Goal: Transaction & Acquisition: Obtain resource

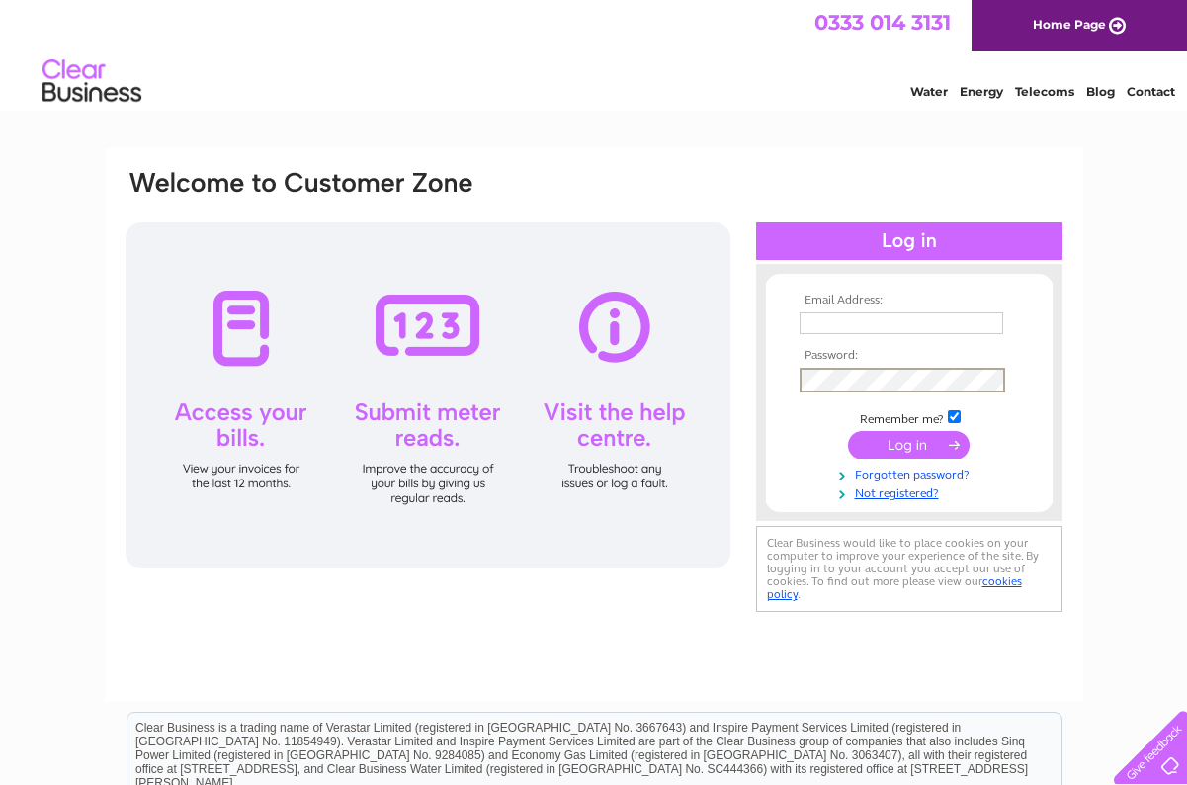
click at [815, 322] on input "text" at bounding box center [901, 323] width 204 height 22
paste input "office@sbsfoodanddrink.co.uk"
type input "office@sbsfoodanddrink.co.uk"
click at [917, 445] on input "submit" at bounding box center [909, 445] width 122 height 28
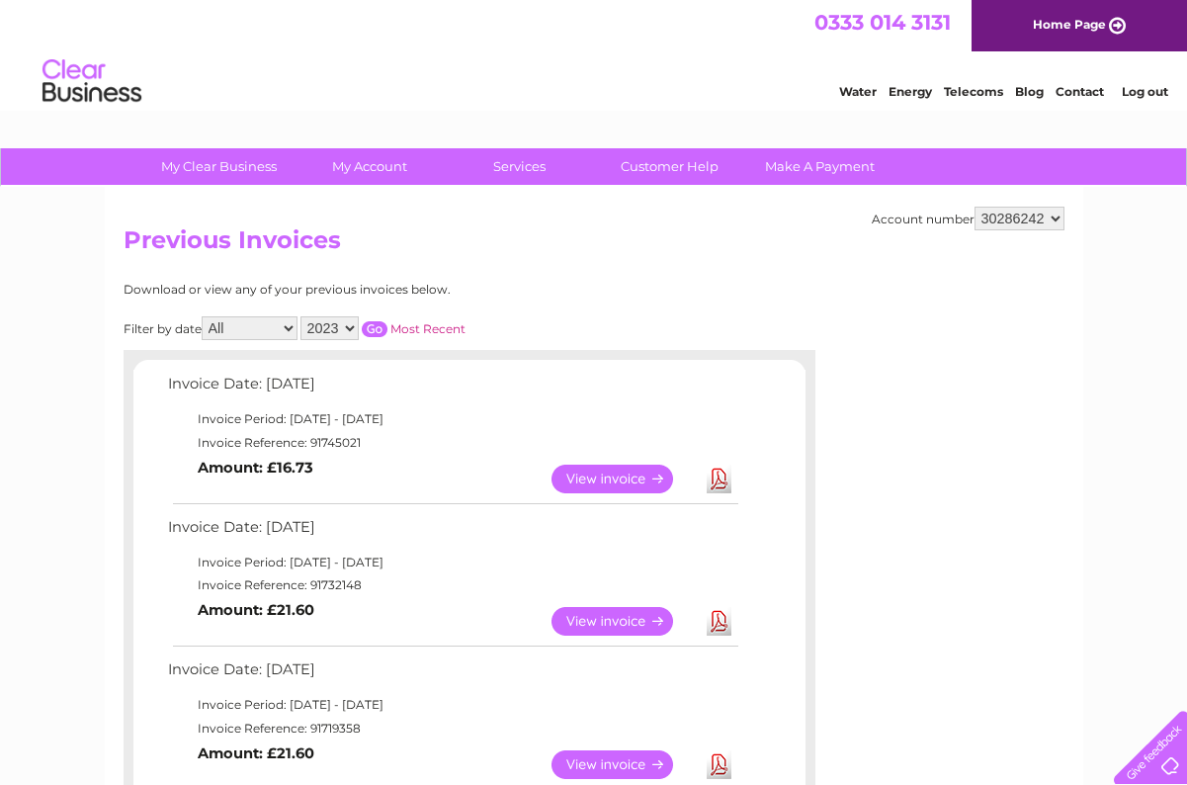
click at [387, 323] on input "button" at bounding box center [375, 329] width 26 height 16
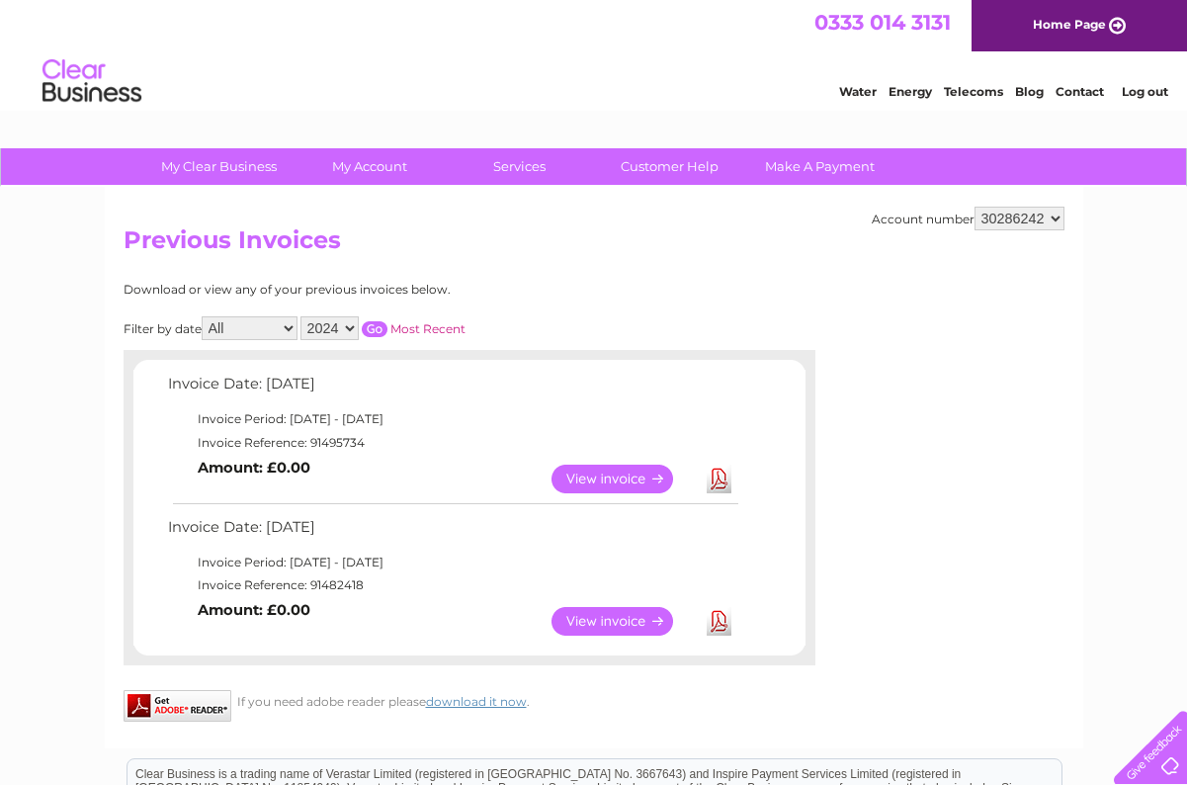
click at [387, 325] on input "button" at bounding box center [375, 329] width 26 height 16
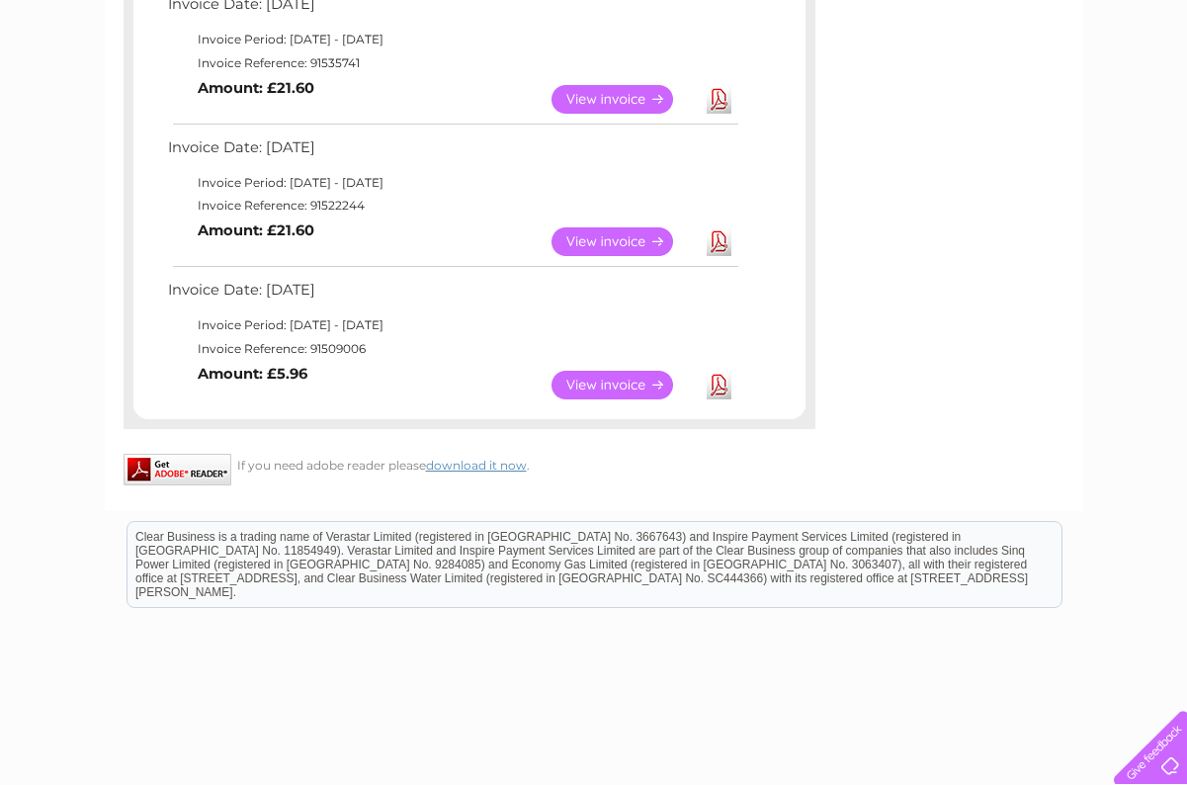
scroll to position [1662, 0]
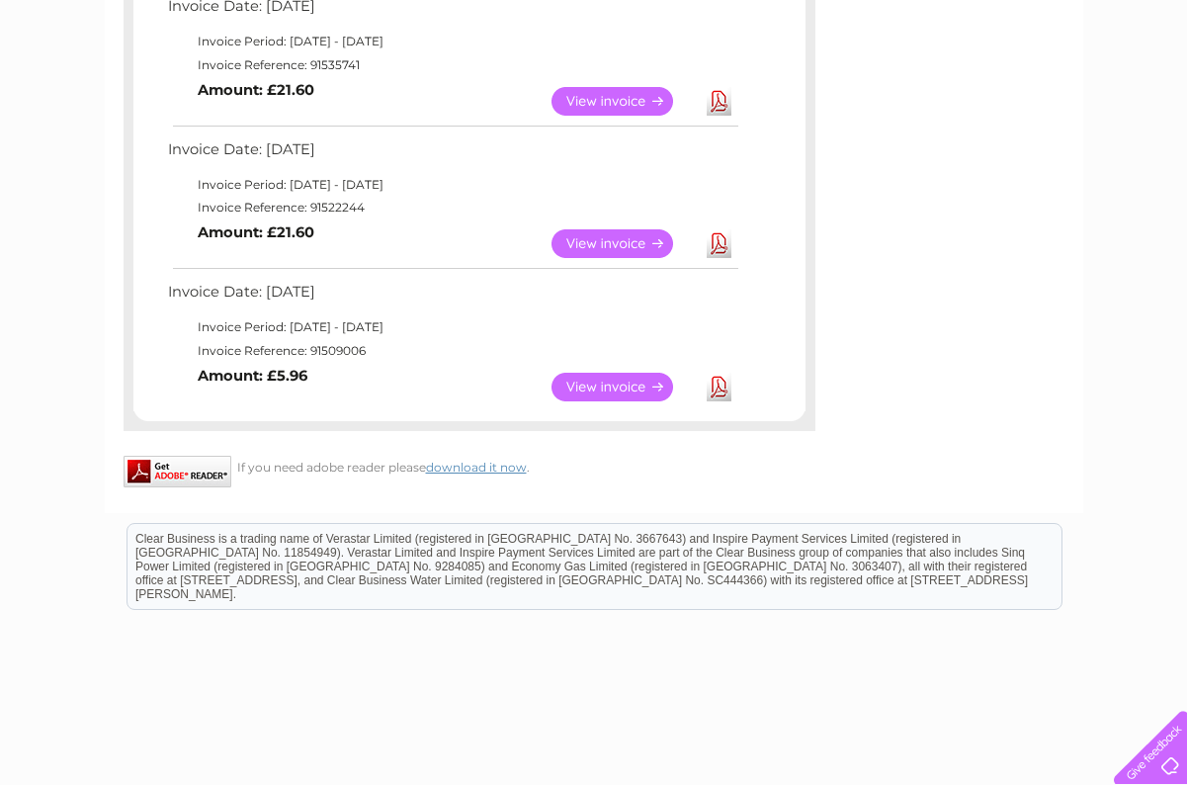
click at [718, 373] on link "Download" at bounding box center [719, 387] width 25 height 29
click at [718, 229] on link "Download" at bounding box center [719, 243] width 25 height 29
click at [719, 87] on link "Download" at bounding box center [719, 101] width 25 height 29
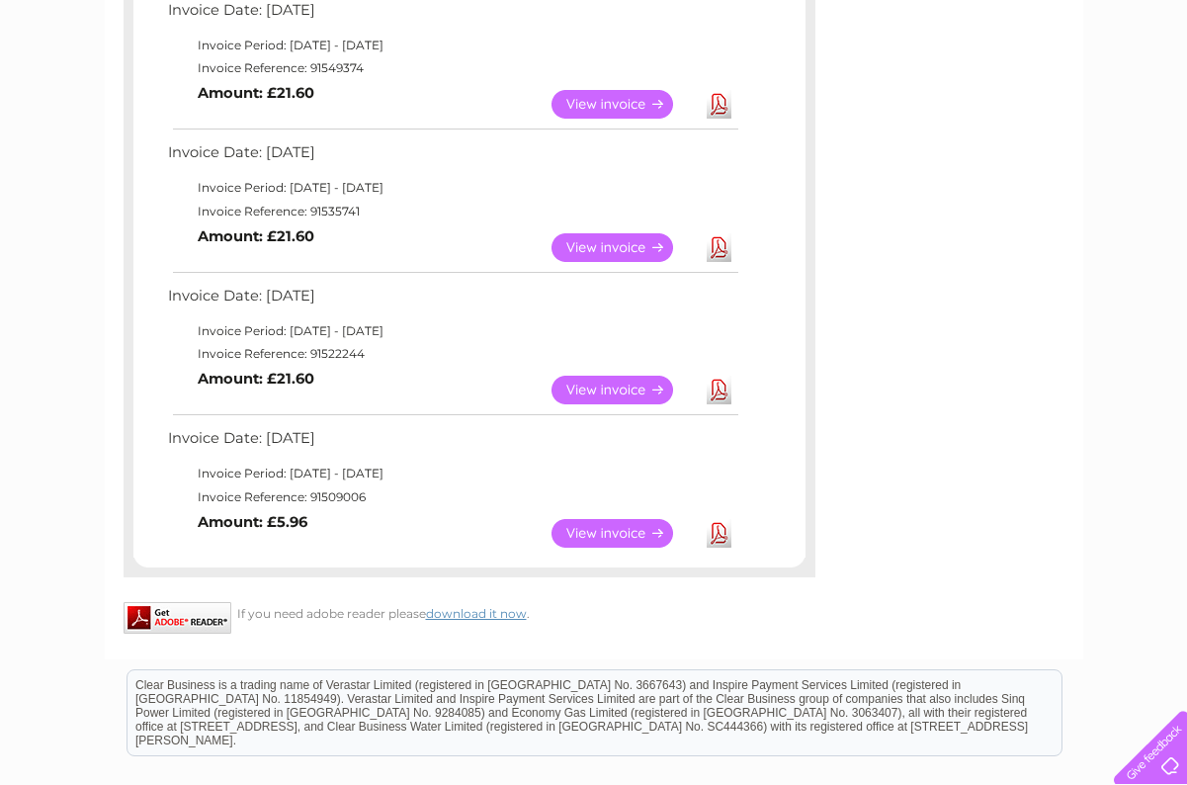
click at [719, 90] on link "Download" at bounding box center [719, 104] width 25 height 29
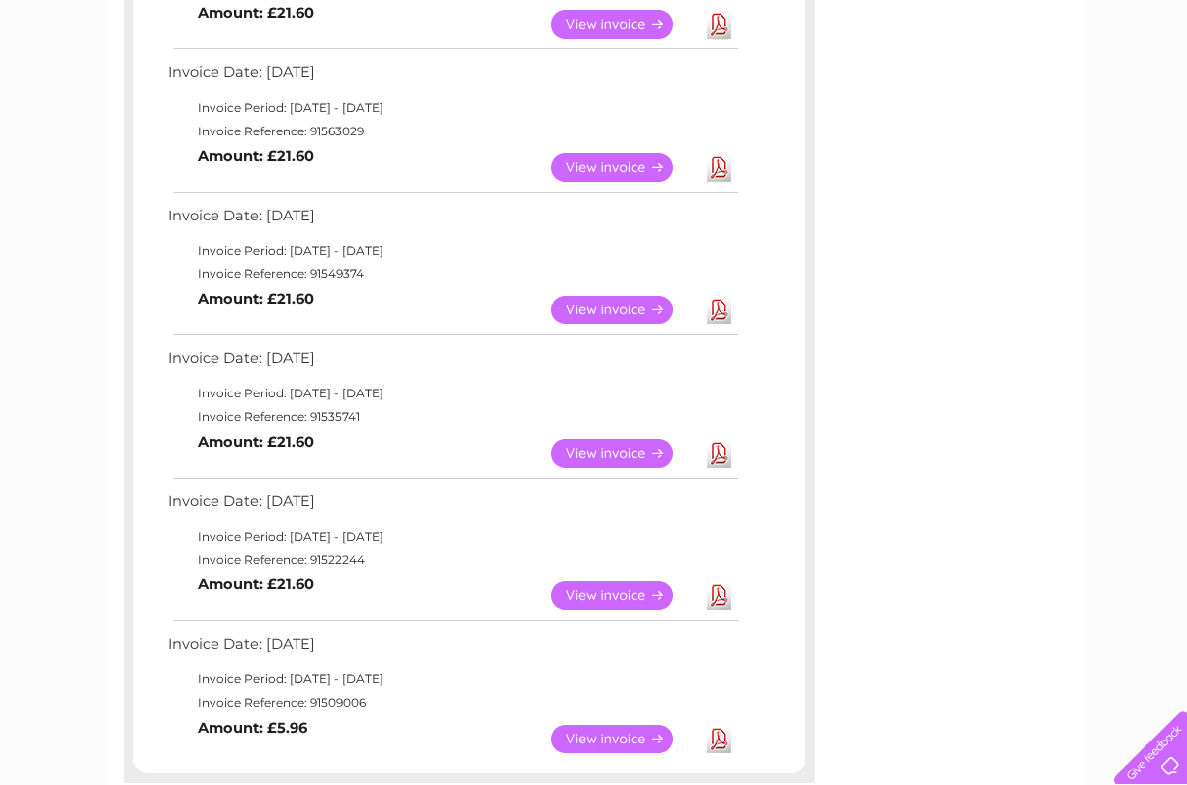
scroll to position [1307, 0]
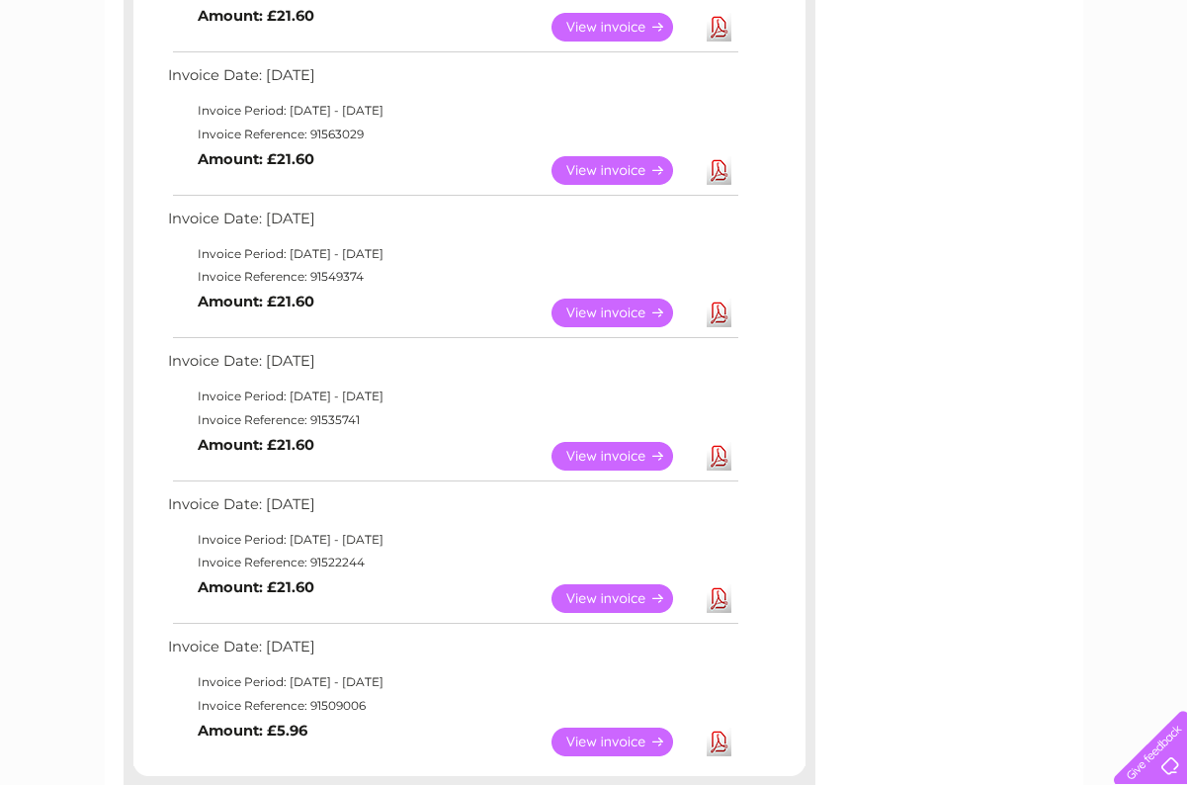
click at [717, 156] on link "Download" at bounding box center [719, 170] width 25 height 29
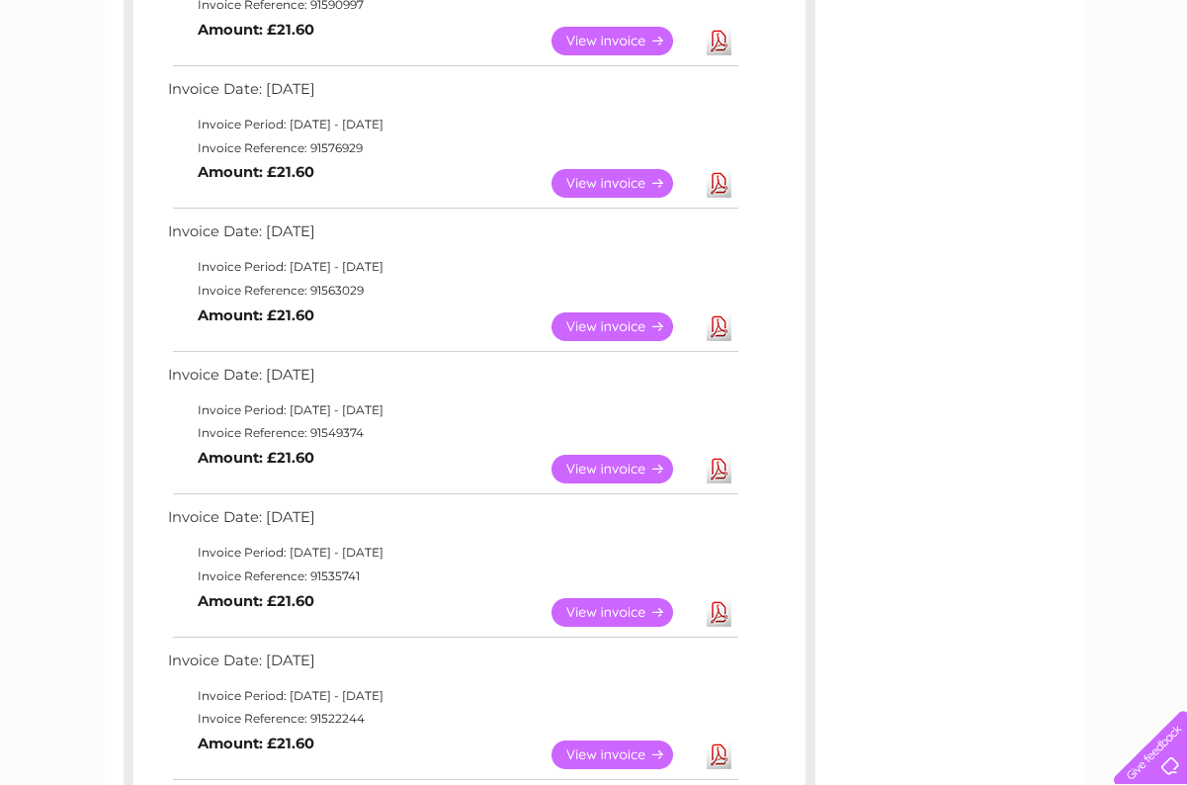
click at [719, 169] on link "Download" at bounding box center [719, 183] width 25 height 29
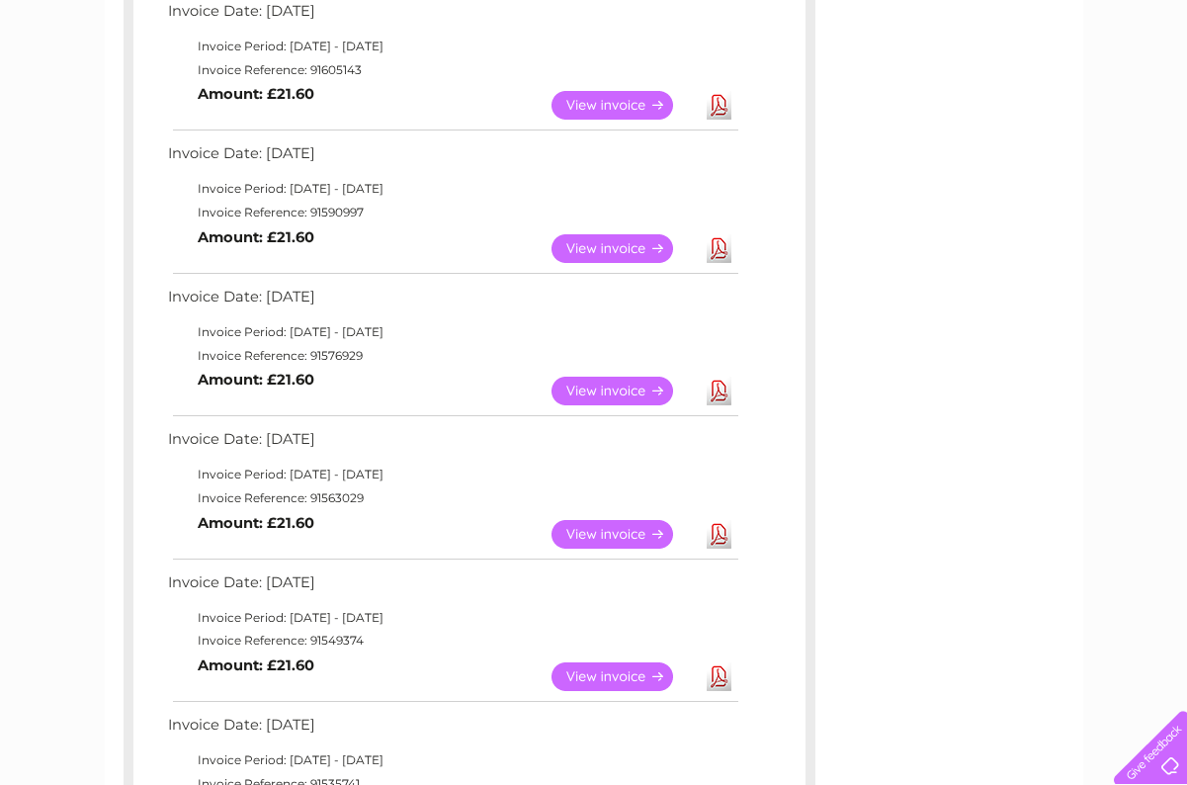
scroll to position [944, 0]
click at [718, 234] on link "Download" at bounding box center [719, 248] width 25 height 29
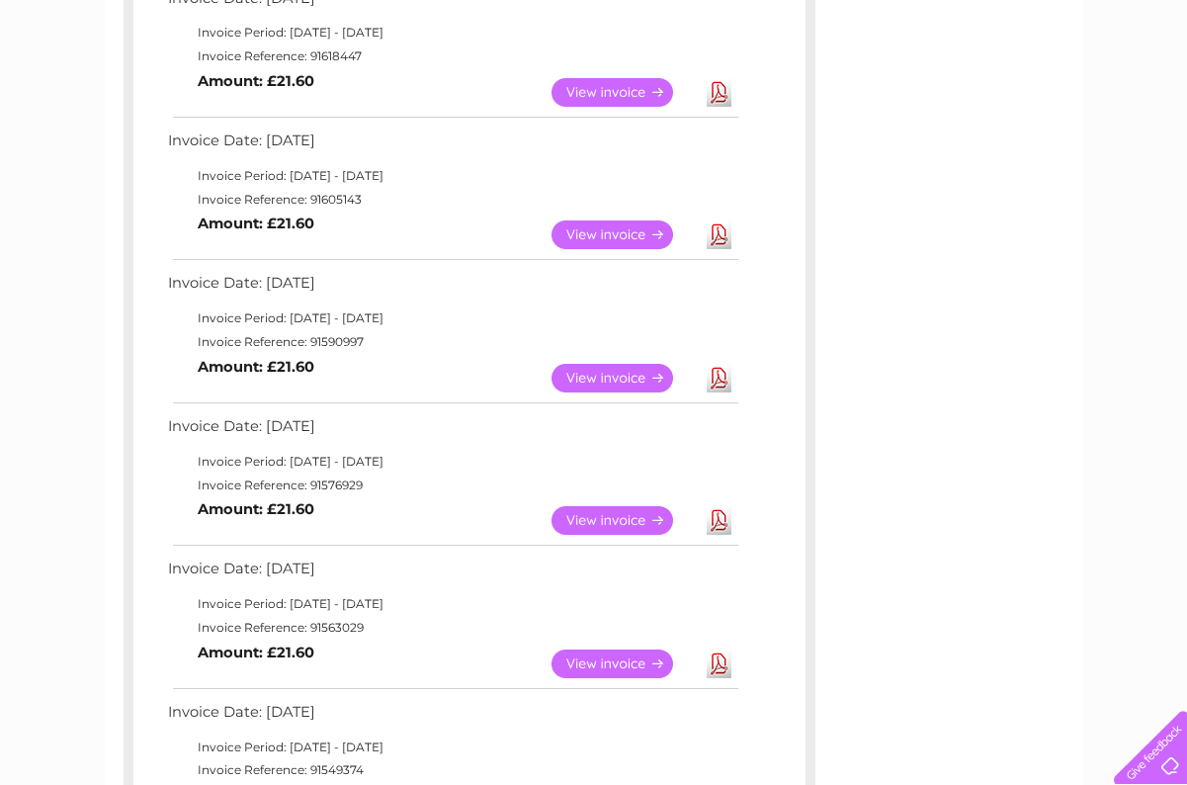
scroll to position [812, 0]
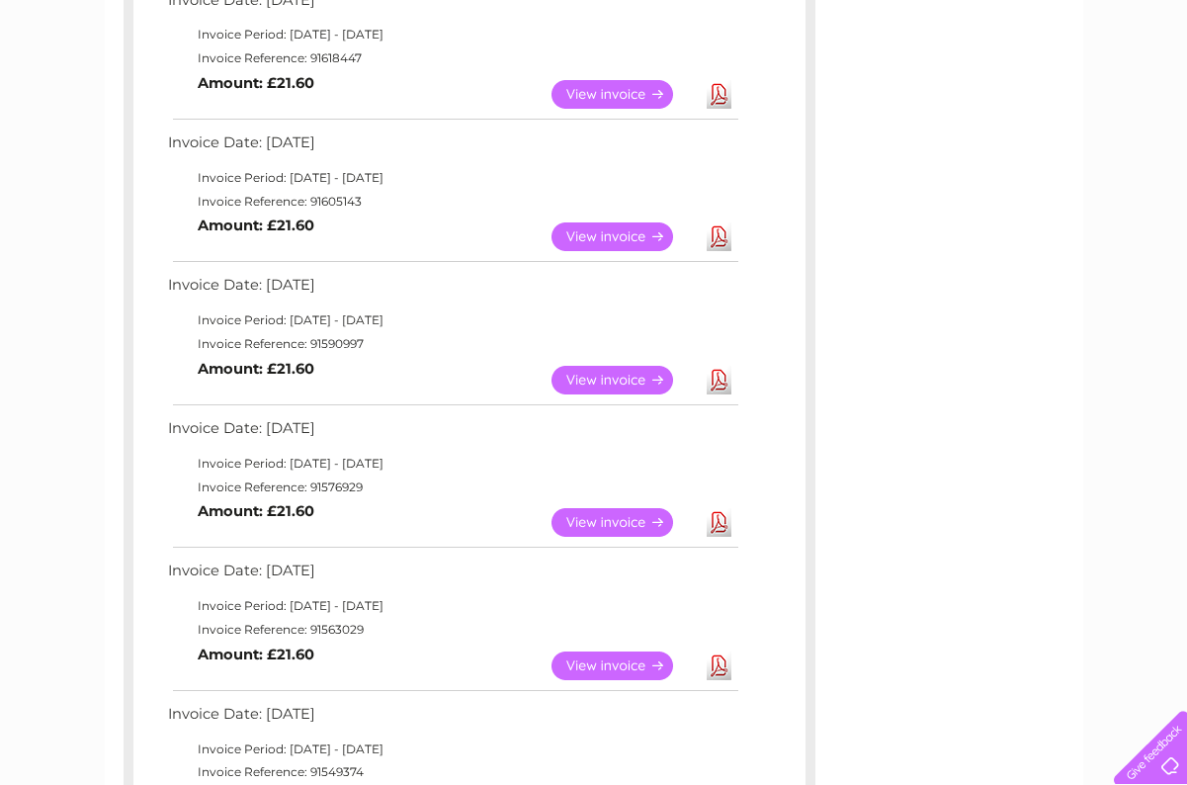
click at [717, 222] on link "Download" at bounding box center [719, 236] width 25 height 29
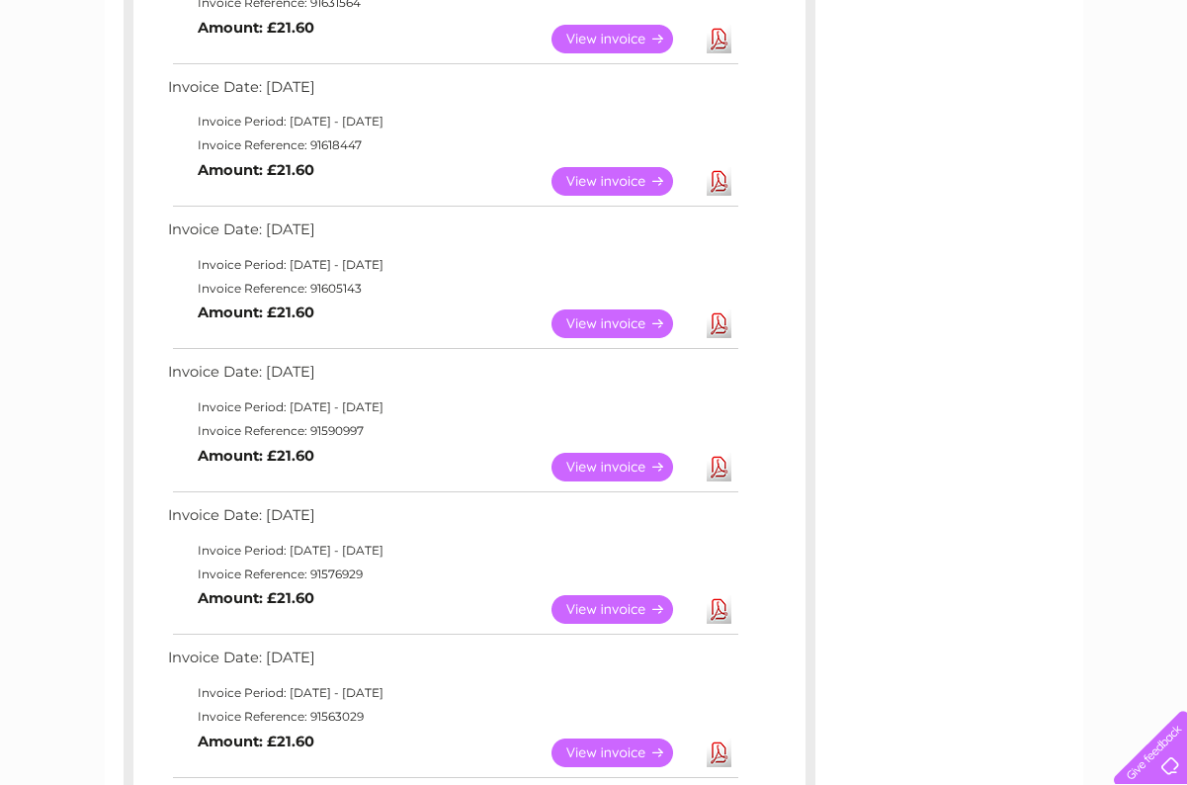
scroll to position [721, 0]
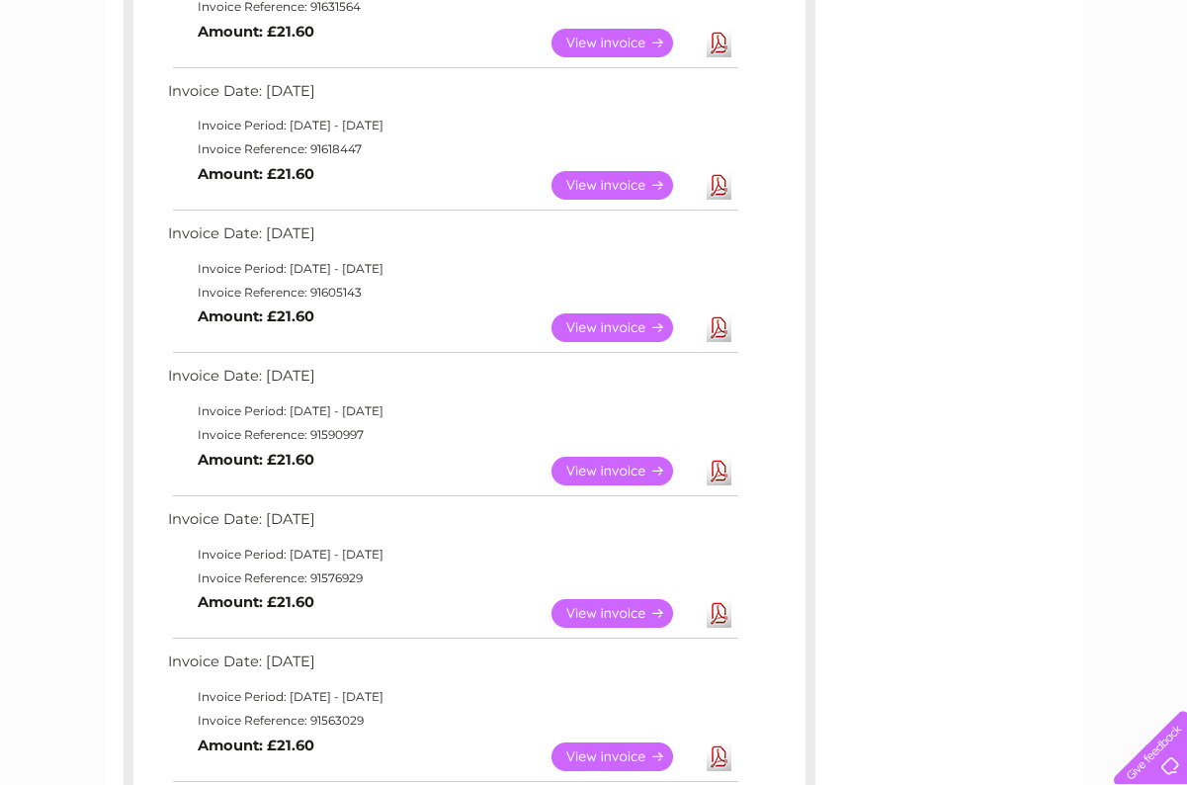
click at [717, 175] on link "Download" at bounding box center [719, 185] width 25 height 29
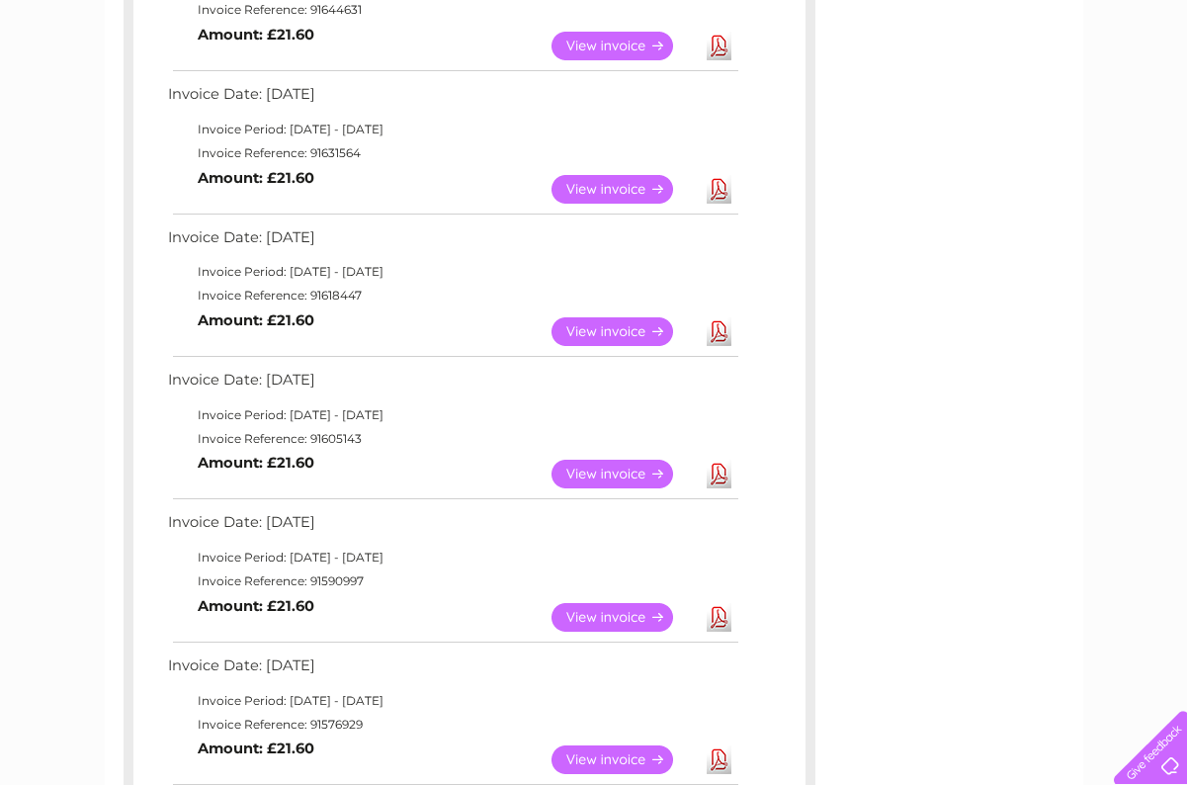
scroll to position [575, 0]
click at [717, 175] on link "Download" at bounding box center [719, 189] width 25 height 29
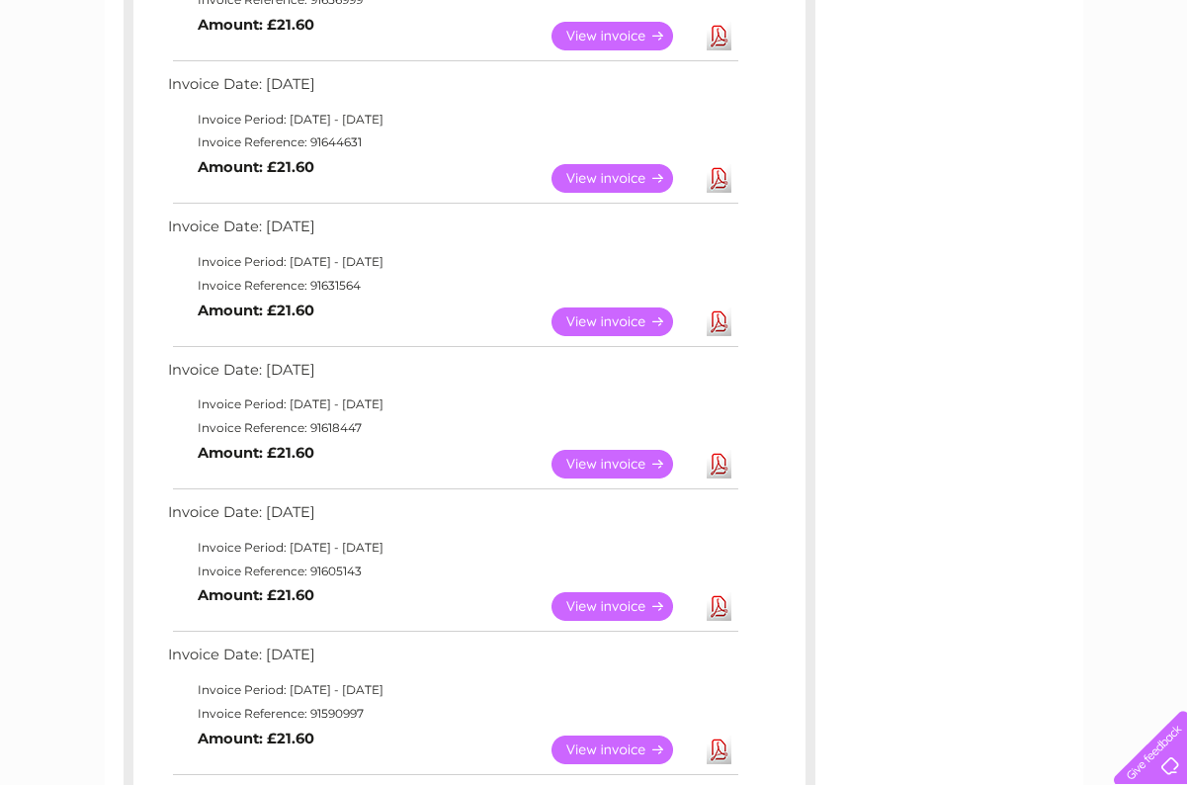
scroll to position [443, 0]
click at [717, 175] on link "Download" at bounding box center [719, 178] width 25 height 29
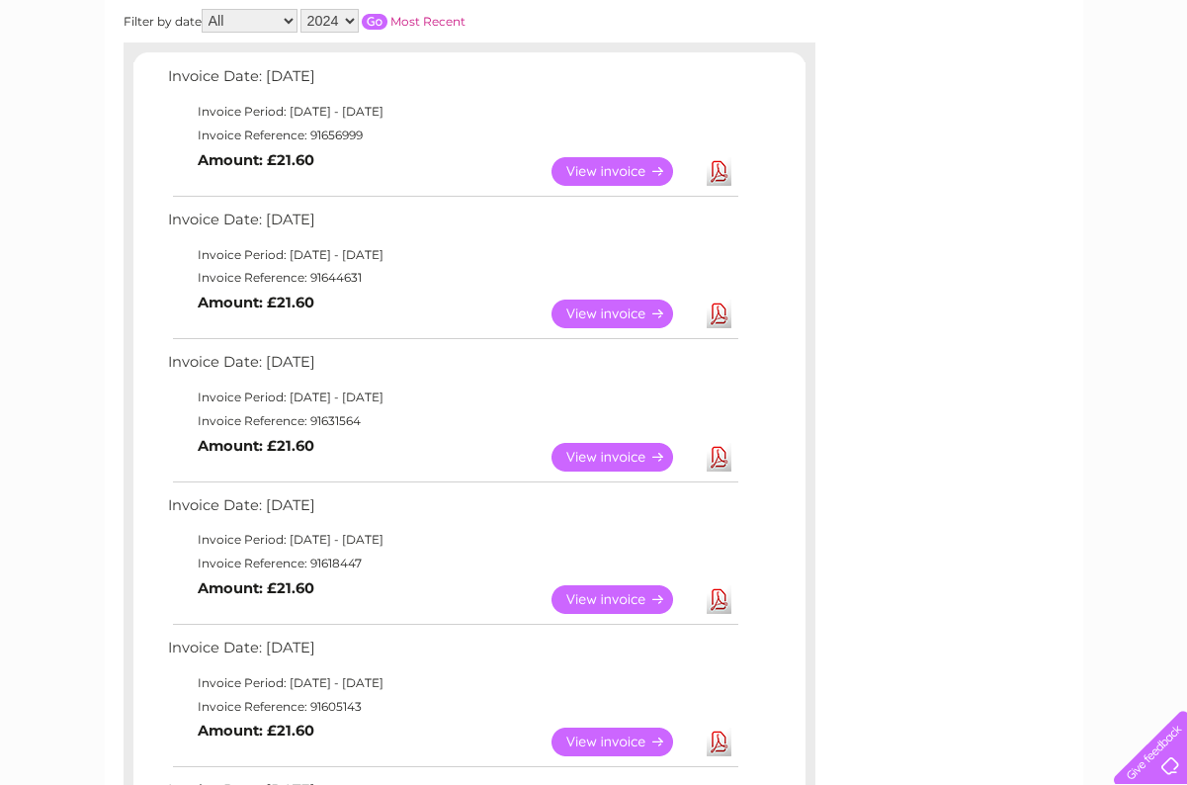
scroll to position [303, 0]
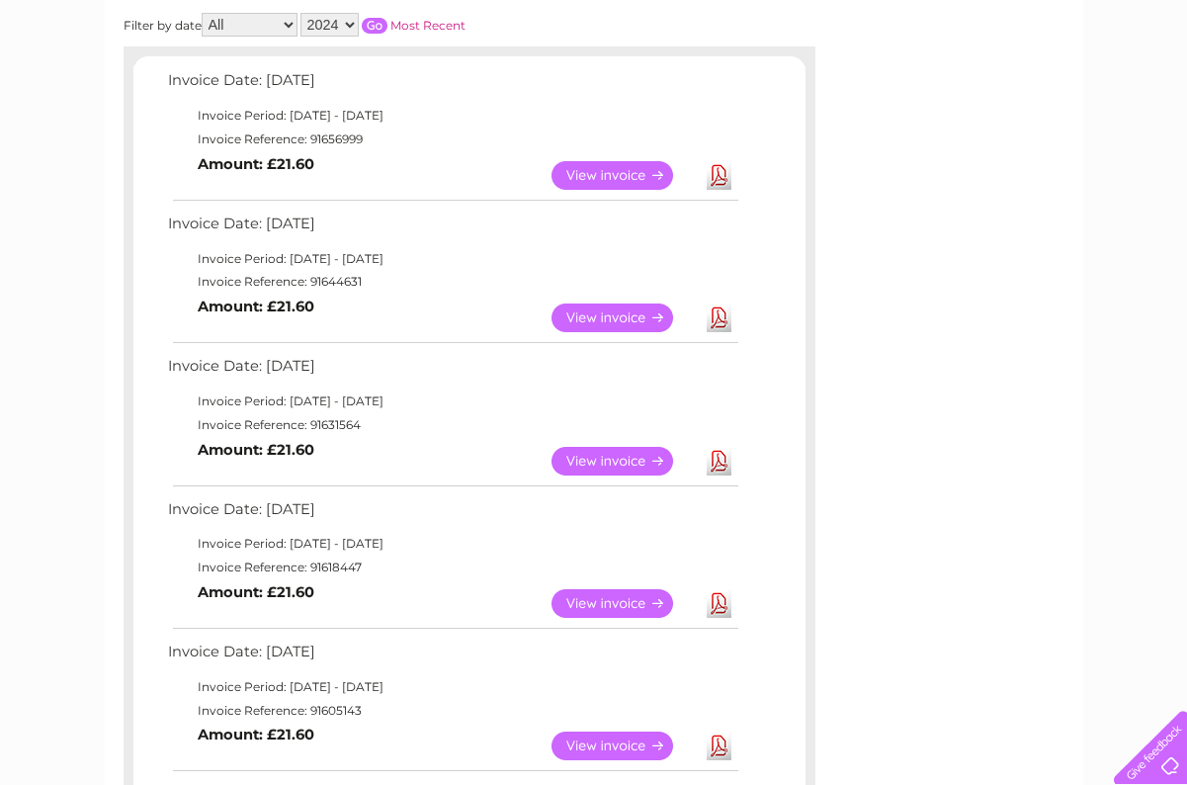
click at [717, 175] on link "Download" at bounding box center [719, 175] width 25 height 29
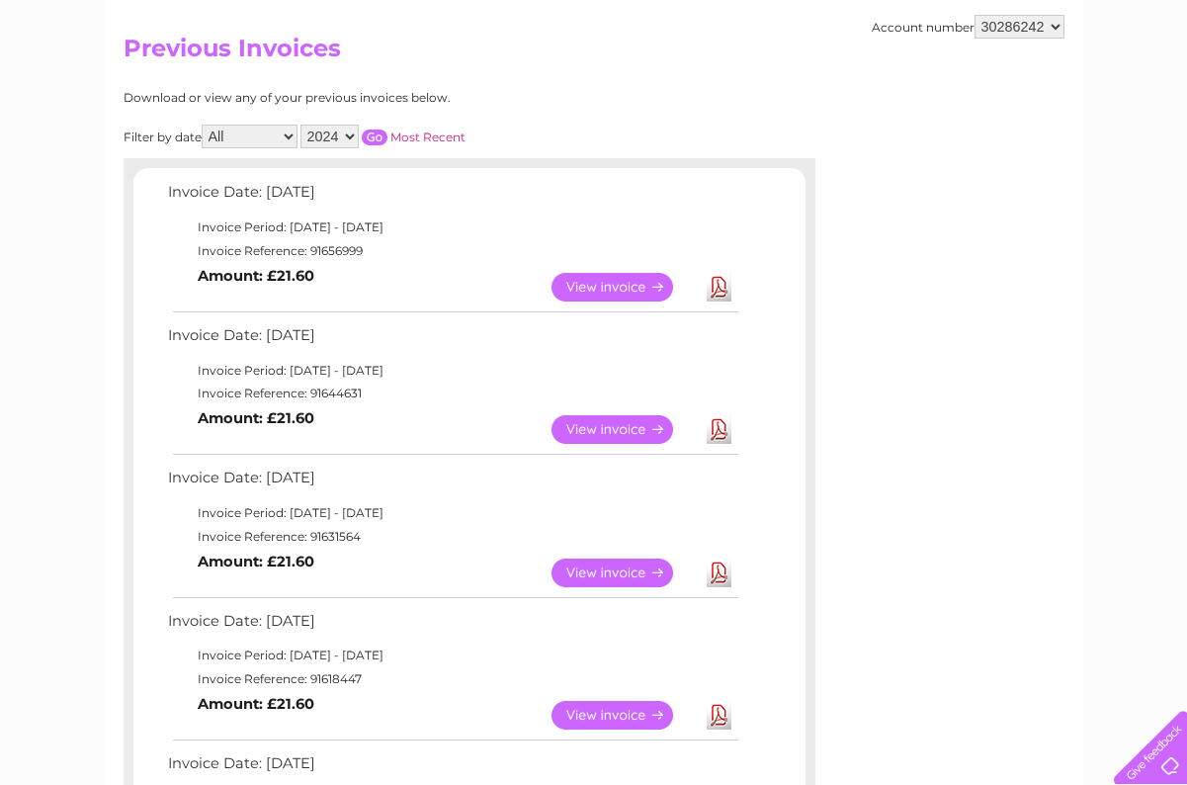
scroll to position [192, 0]
select select "2025"
click at [387, 129] on input "button" at bounding box center [375, 137] width 26 height 16
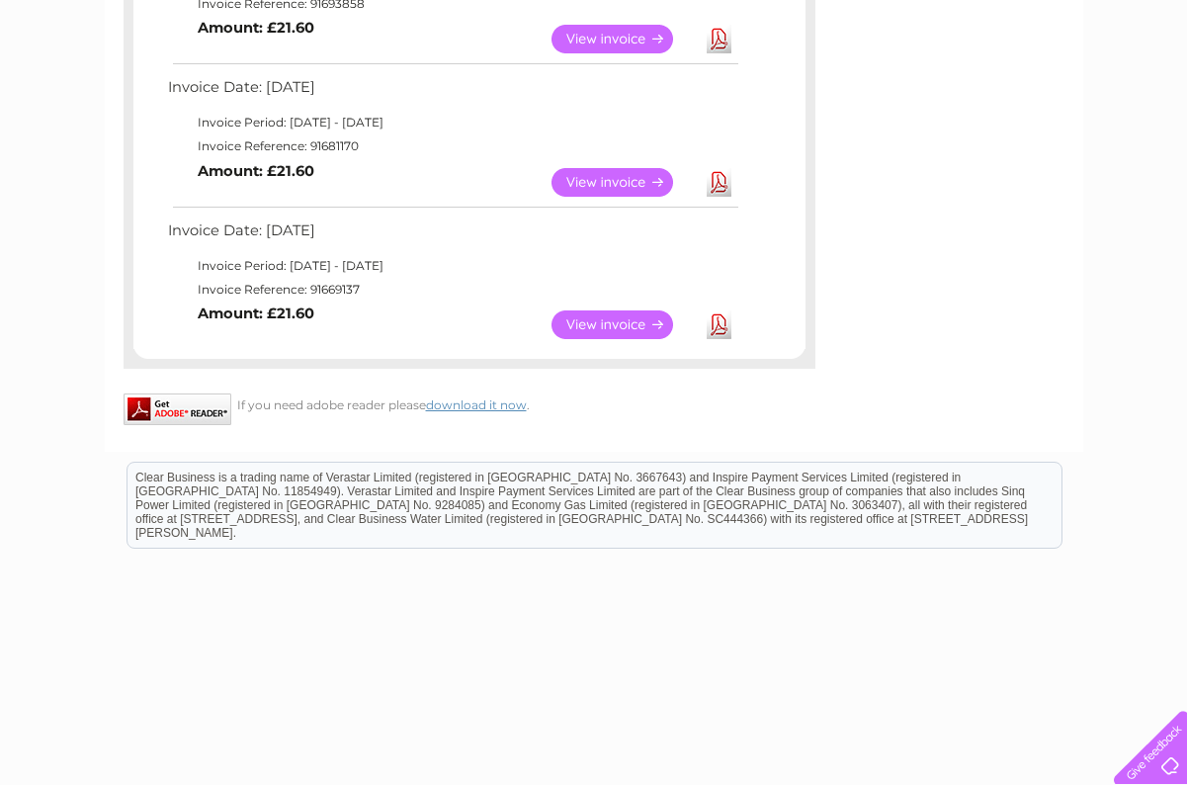
scroll to position [1008, 0]
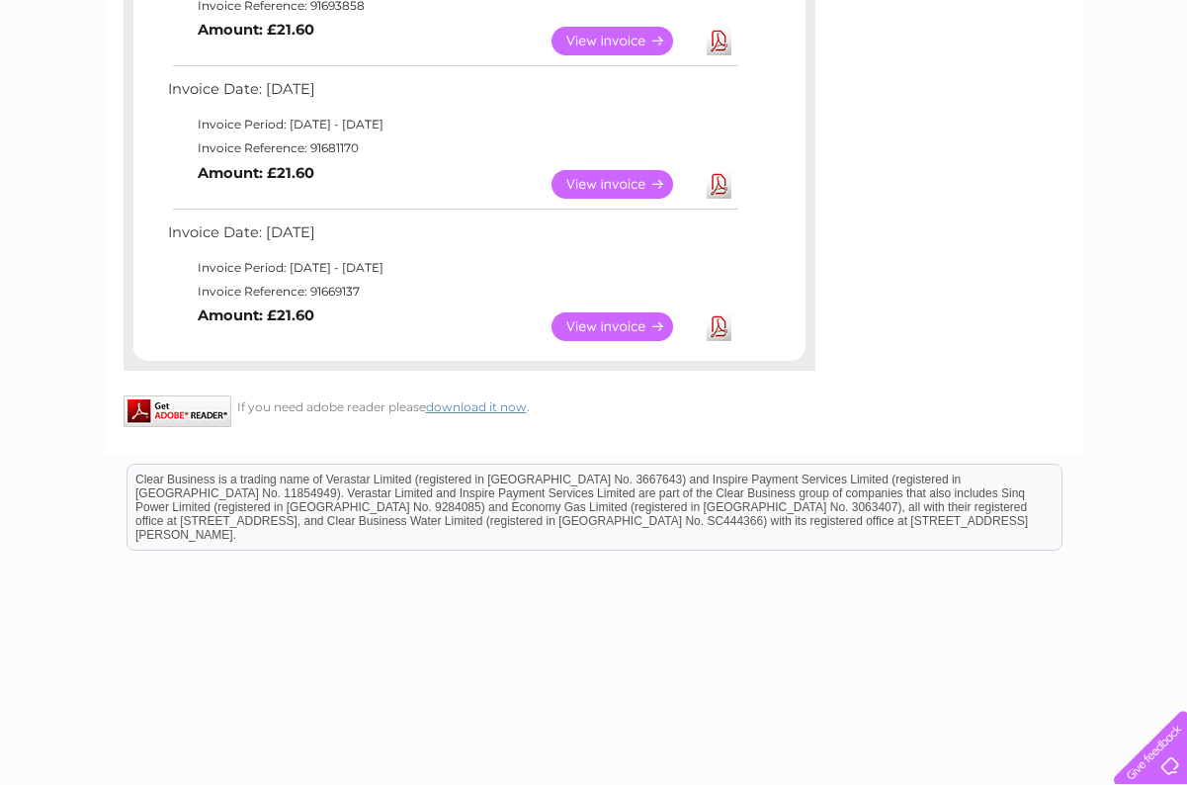
click at [715, 312] on link "Download" at bounding box center [719, 326] width 25 height 29
click at [723, 174] on link "Download" at bounding box center [719, 184] width 25 height 29
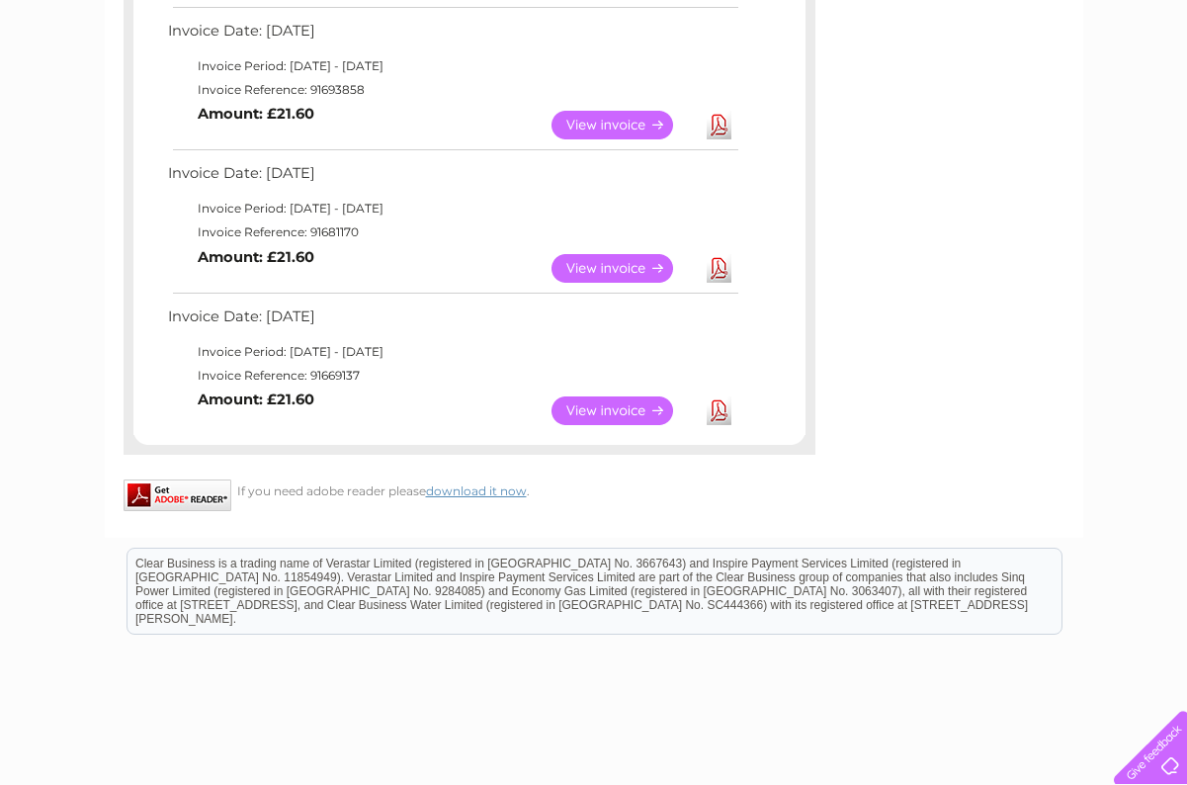
scroll to position [884, 0]
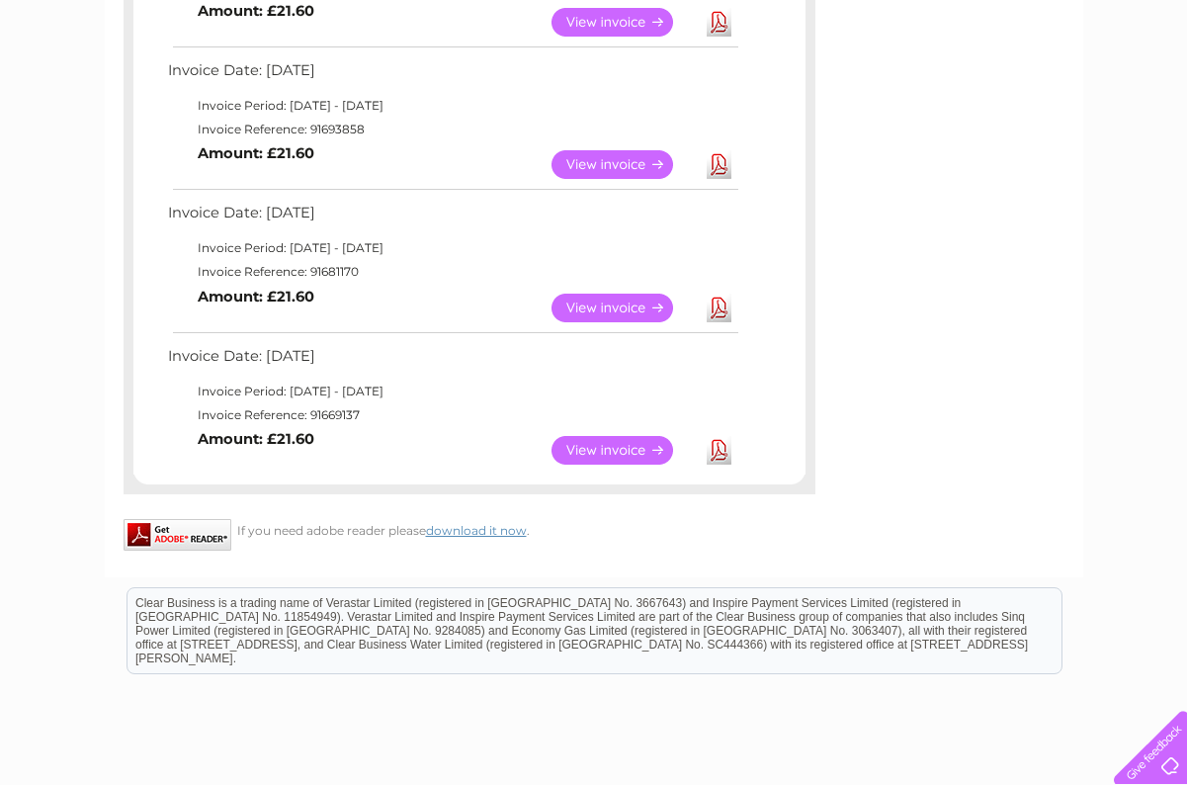
click at [716, 150] on link "Download" at bounding box center [719, 164] width 25 height 29
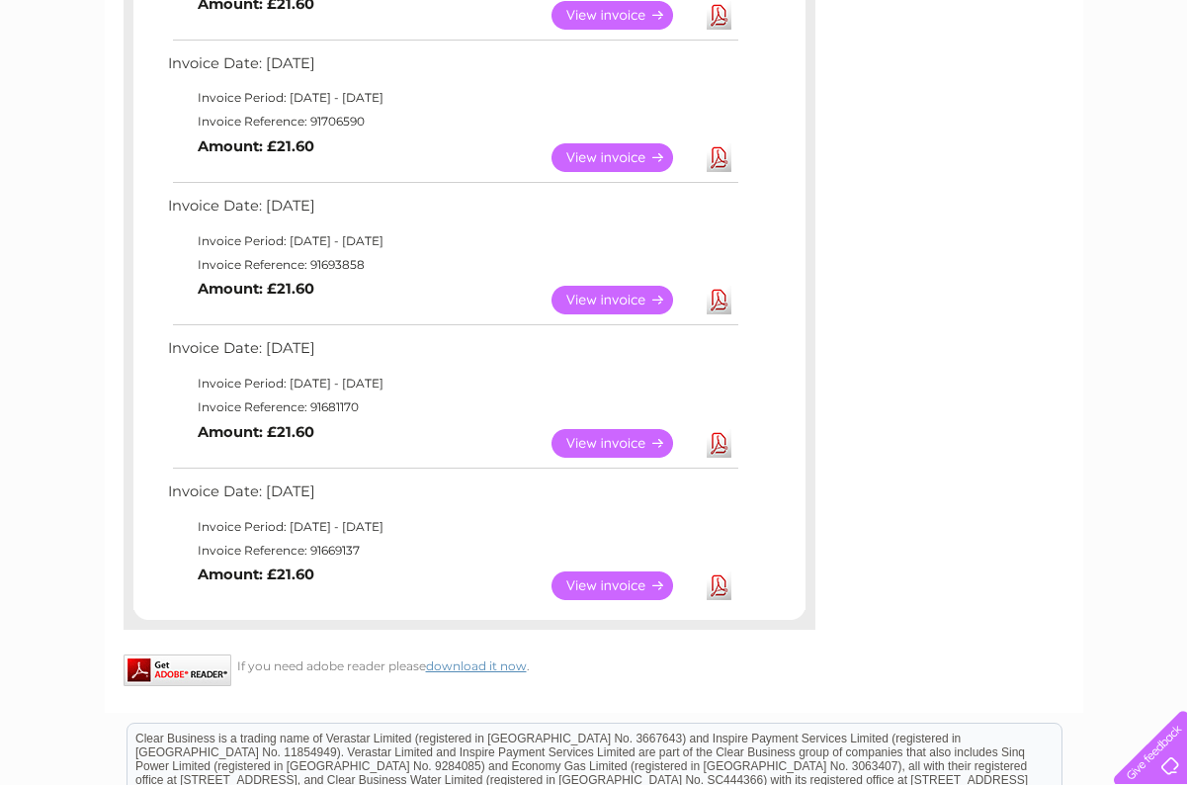
click at [716, 148] on link "Download" at bounding box center [719, 157] width 25 height 29
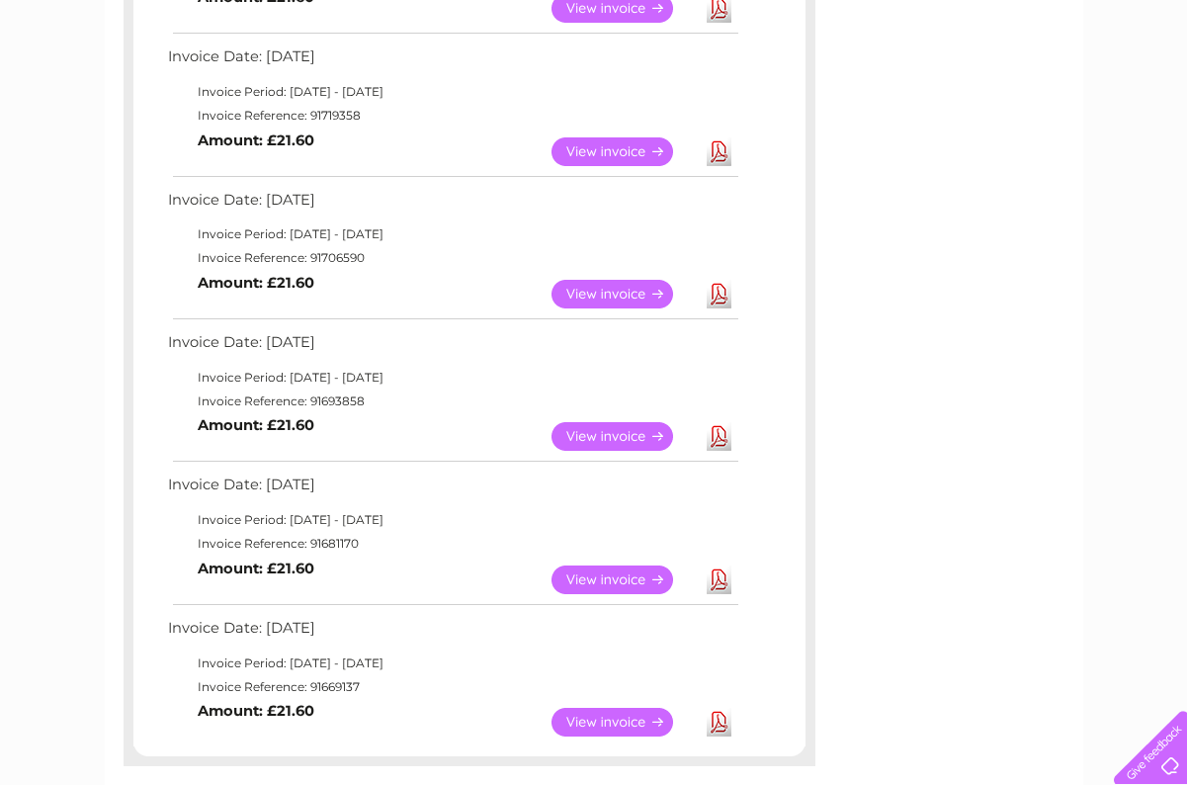
click at [716, 143] on link "Download" at bounding box center [719, 151] width 25 height 29
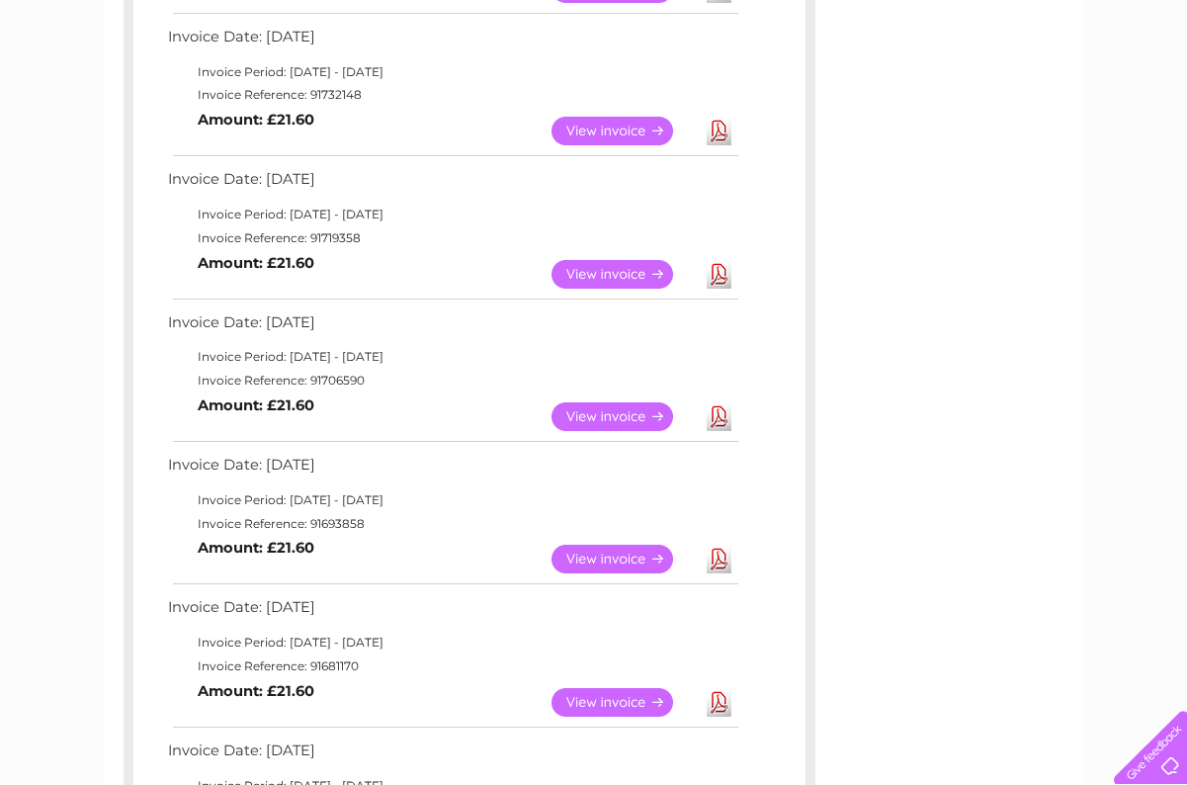
scroll to position [477, 0]
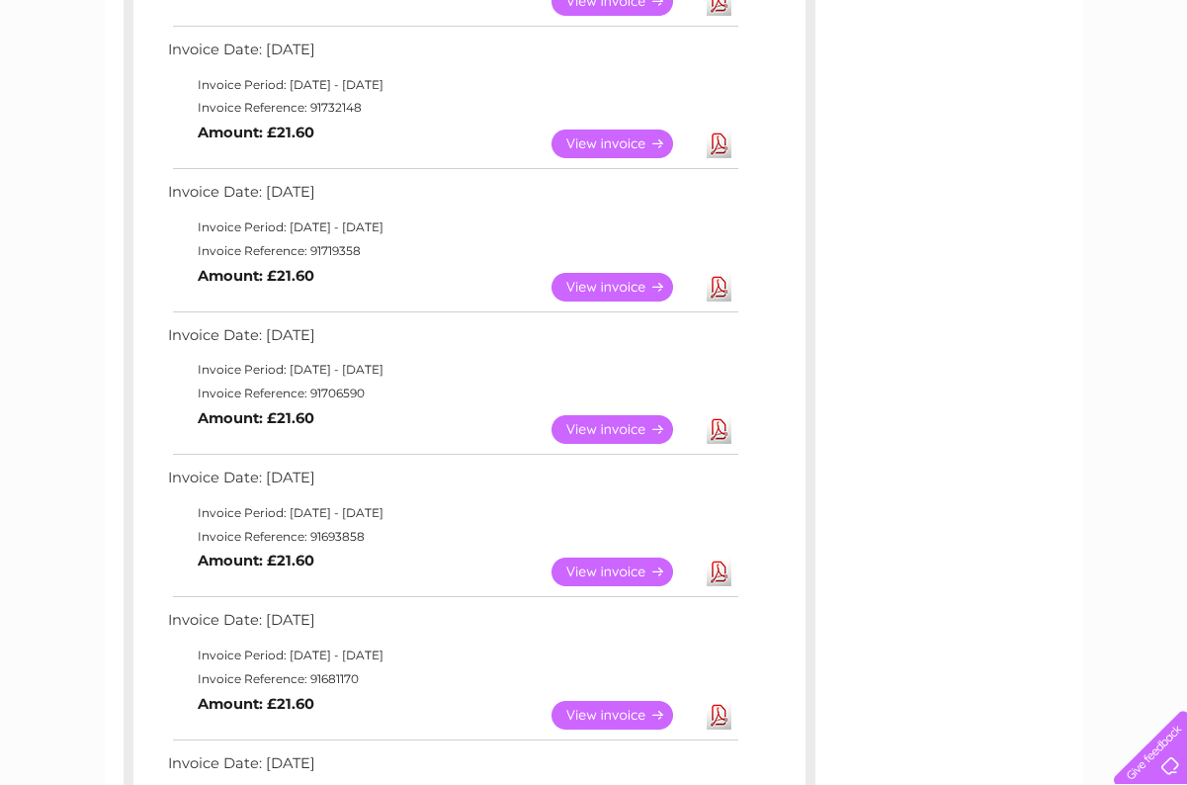
click at [716, 143] on link "Download" at bounding box center [719, 143] width 25 height 29
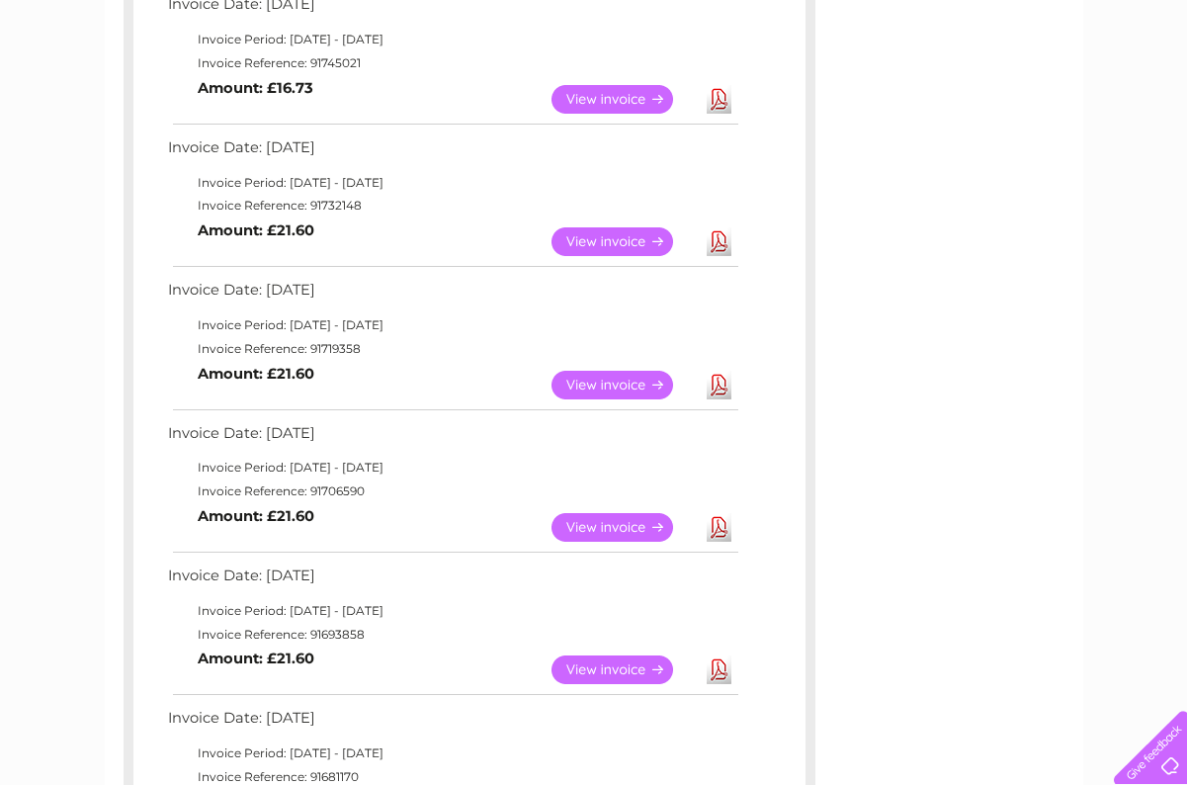
scroll to position [334, 0]
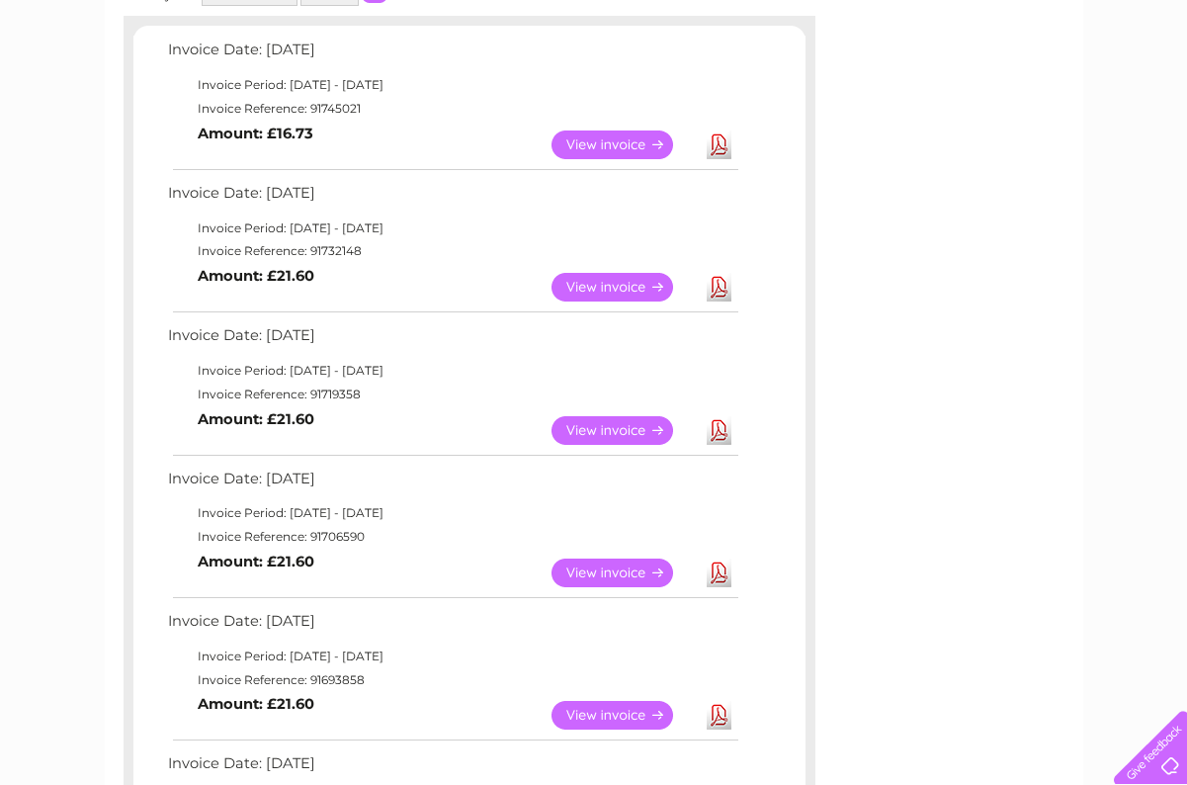
click at [716, 143] on link "Download" at bounding box center [719, 144] width 25 height 29
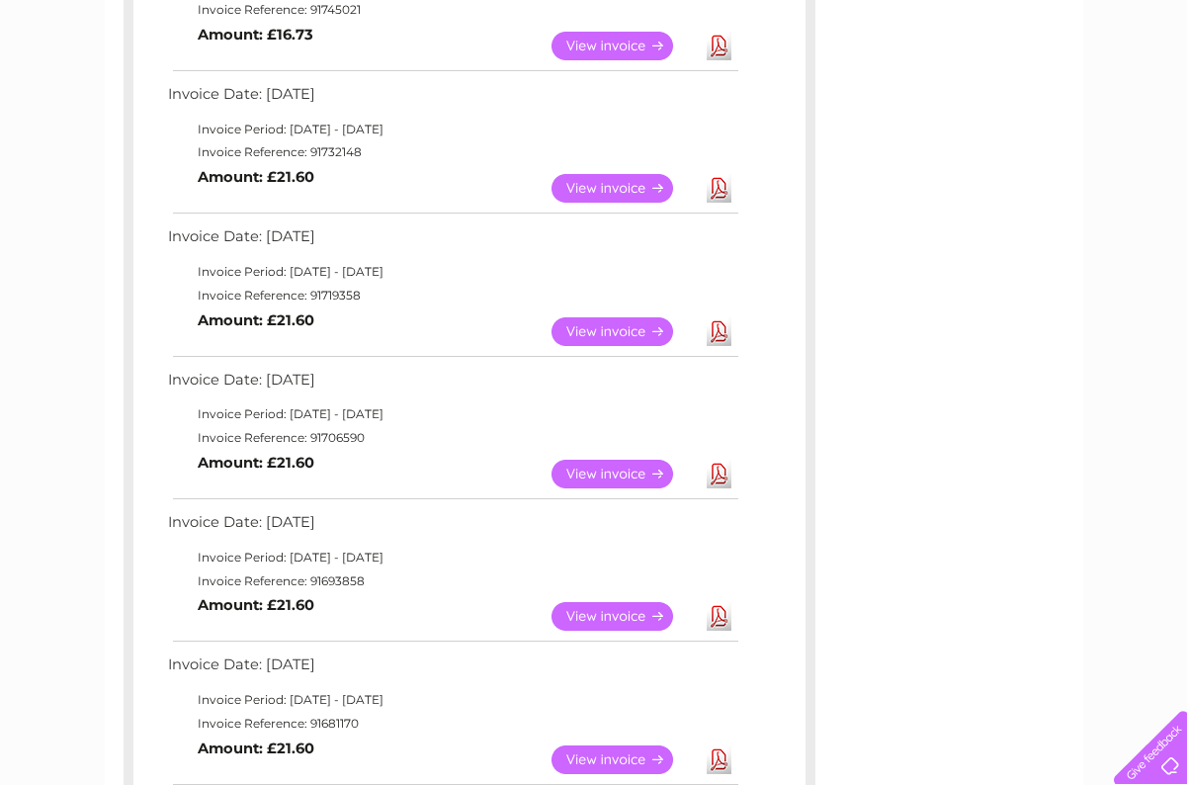
scroll to position [205, 0]
